Goal: Communication & Community: Answer question/provide support

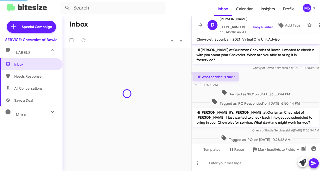
scroll to position [157, 0]
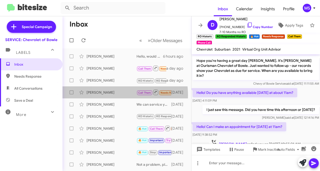
click at [108, 95] on div "[PERSON_NAME] Call Them Needs Response 🔥 Hot 👒👕🩳🛁🧢🥾🩱🏮 [DATE]" at bounding box center [127, 92] width 121 height 10
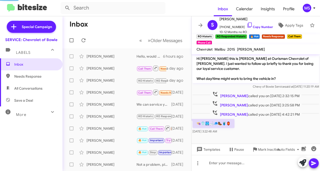
scroll to position [60, 0]
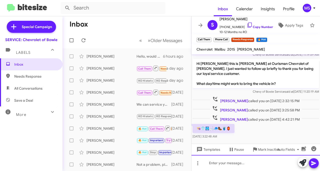
click at [227, 163] on div at bounding box center [256, 163] width 129 height 16
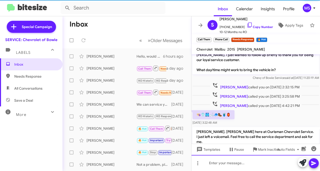
scroll to position [84, 0]
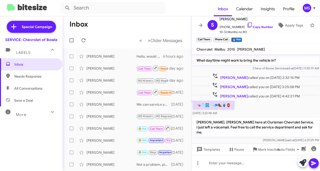
click at [104, 93] on div "[PERSON_NAME]" at bounding box center [112, 92] width 50 height 5
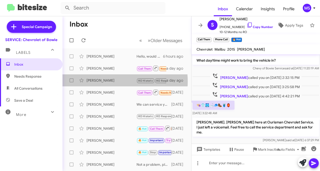
click at [113, 81] on div "[PERSON_NAME]" at bounding box center [112, 80] width 50 height 5
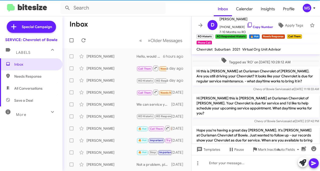
scroll to position [167, 0]
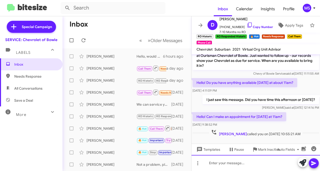
click at [231, 160] on div at bounding box center [256, 163] width 129 height 16
click at [251, 25] on link "Copy Number" at bounding box center [260, 27] width 26 height 4
click at [223, 162] on div at bounding box center [256, 163] width 129 height 16
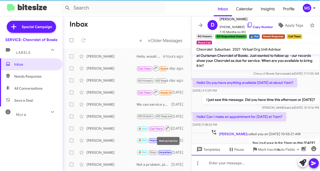
scroll to position [0, 0]
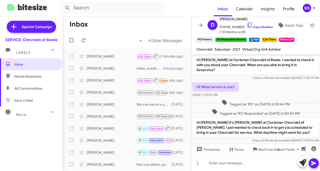
drag, startPoint x: 266, startPoint y: 26, endPoint x: 266, endPoint y: 24, distance: 2.5
click at [266, 26] on link "Copy Number" at bounding box center [260, 27] width 26 height 4
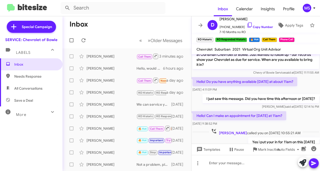
scroll to position [175, 0]
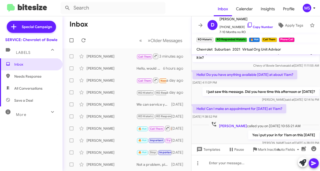
click at [107, 81] on div "[PERSON_NAME]" at bounding box center [112, 80] width 50 height 5
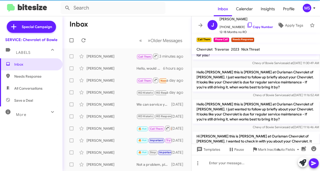
scroll to position [642, 0]
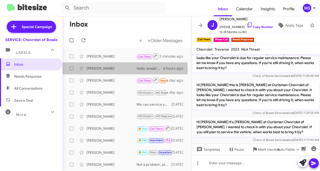
click at [104, 70] on div "[PERSON_NAME]" at bounding box center [112, 68] width 50 height 5
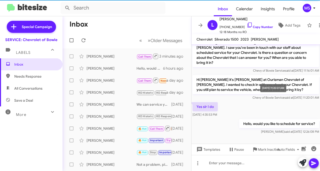
scroll to position [88, 0]
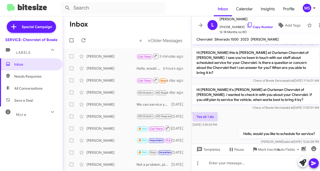
click at [93, 55] on div "[PERSON_NAME]" at bounding box center [112, 56] width 50 height 5
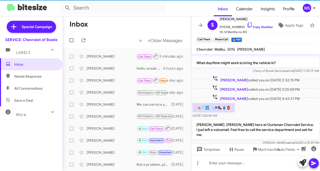
scroll to position [84, 0]
